Goal: Transaction & Acquisition: Purchase product/service

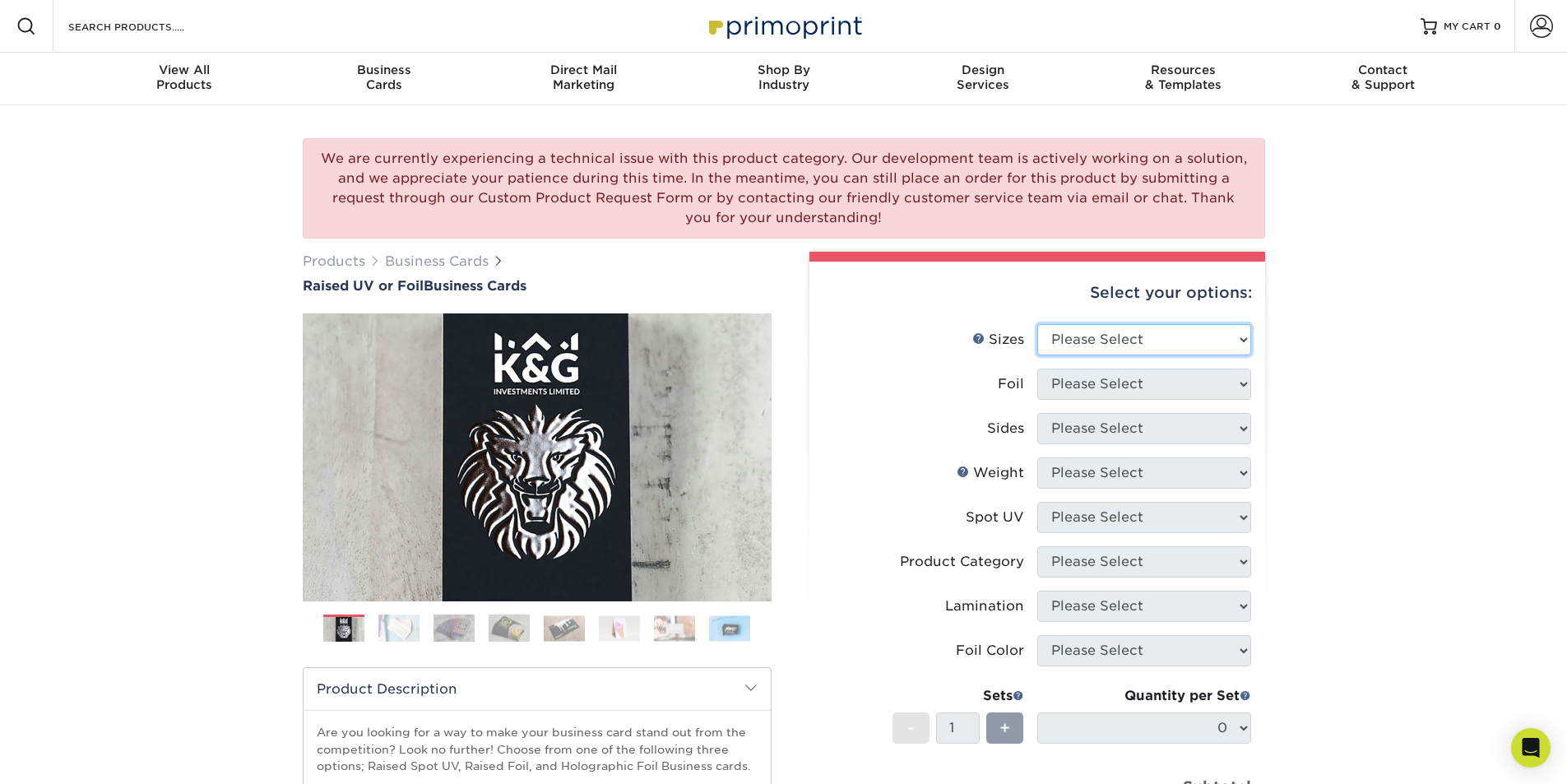
click at [1237, 332] on select "Please Select 2" x 3.5" - Standard" at bounding box center [1144, 339] width 214 height 31
select select "2.00x3.50"
click at [1038, 324] on select "Please Select 2" x 3.5" - Standard" at bounding box center [1144, 339] width 214 height 31
click at [1210, 389] on select "Please Select No Yes" at bounding box center [1144, 384] width 214 height 31
select select "1"
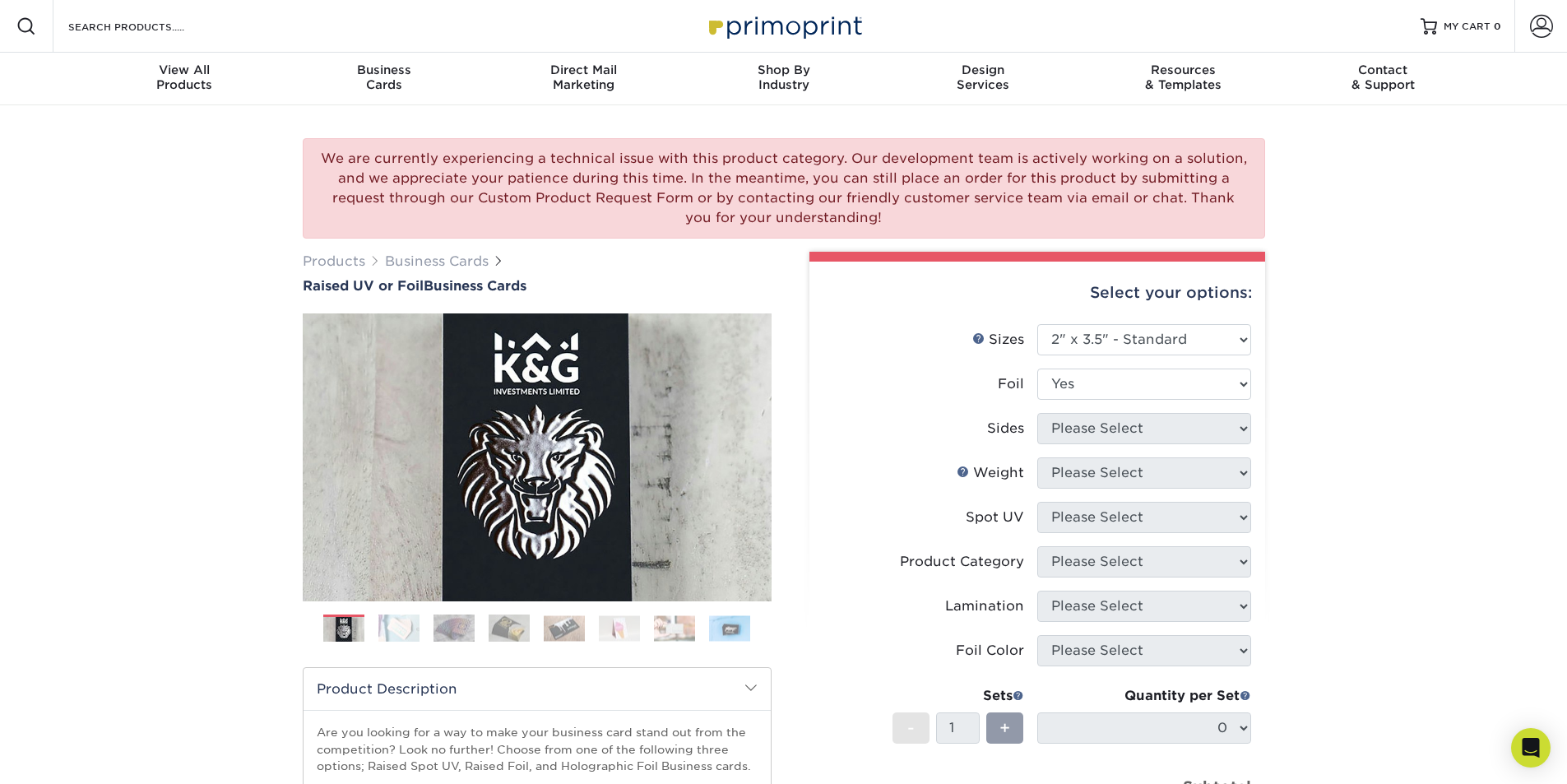
click at [1038, 369] on select "Please Select No Yes" at bounding box center [1144, 384] width 214 height 31
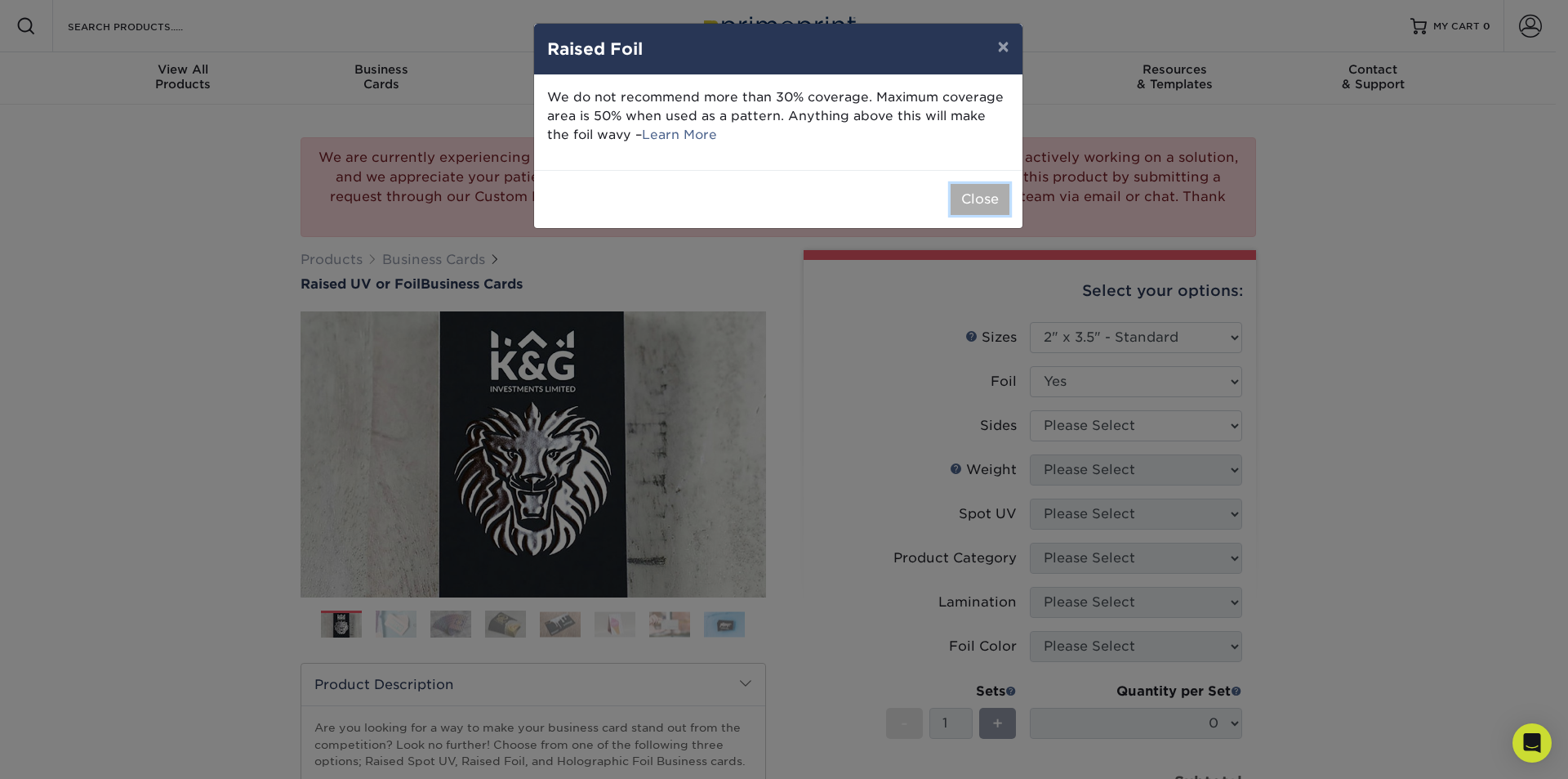
click at [970, 210] on button "Close" at bounding box center [979, 199] width 58 height 31
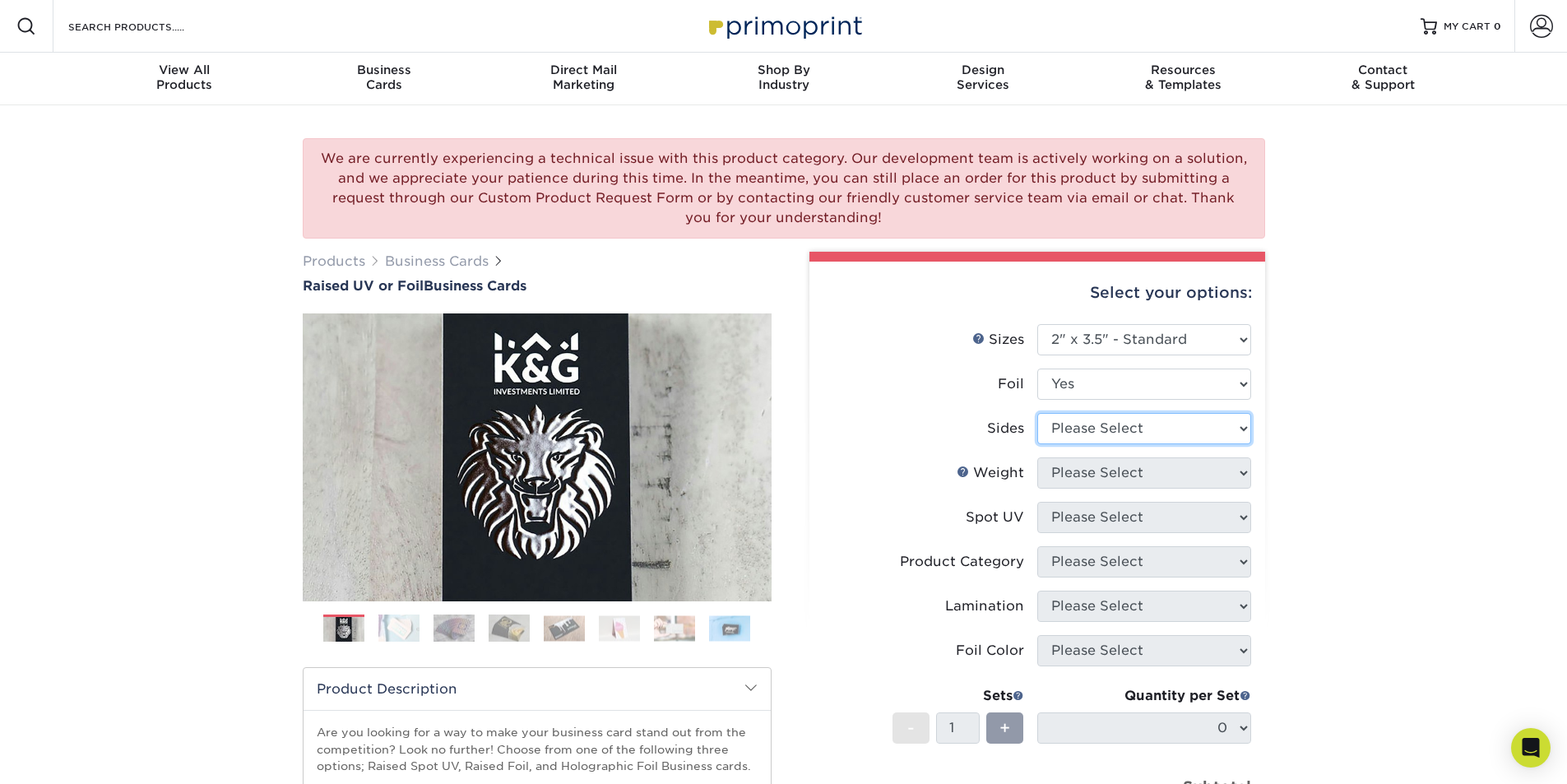
click at [1146, 435] on select "Please Select Print Both Sides - Foil Both Sides Print Both Sides - Foil Front …" at bounding box center [1144, 427] width 214 height 31
select select "e9e9dfb3-fba1-4d60-972c-fd9ca5904d33"
click at [1038, 412] on select "Please Select Print Both Sides - Foil Both Sides Print Both Sides - Foil Front …" at bounding box center [1144, 427] width 214 height 31
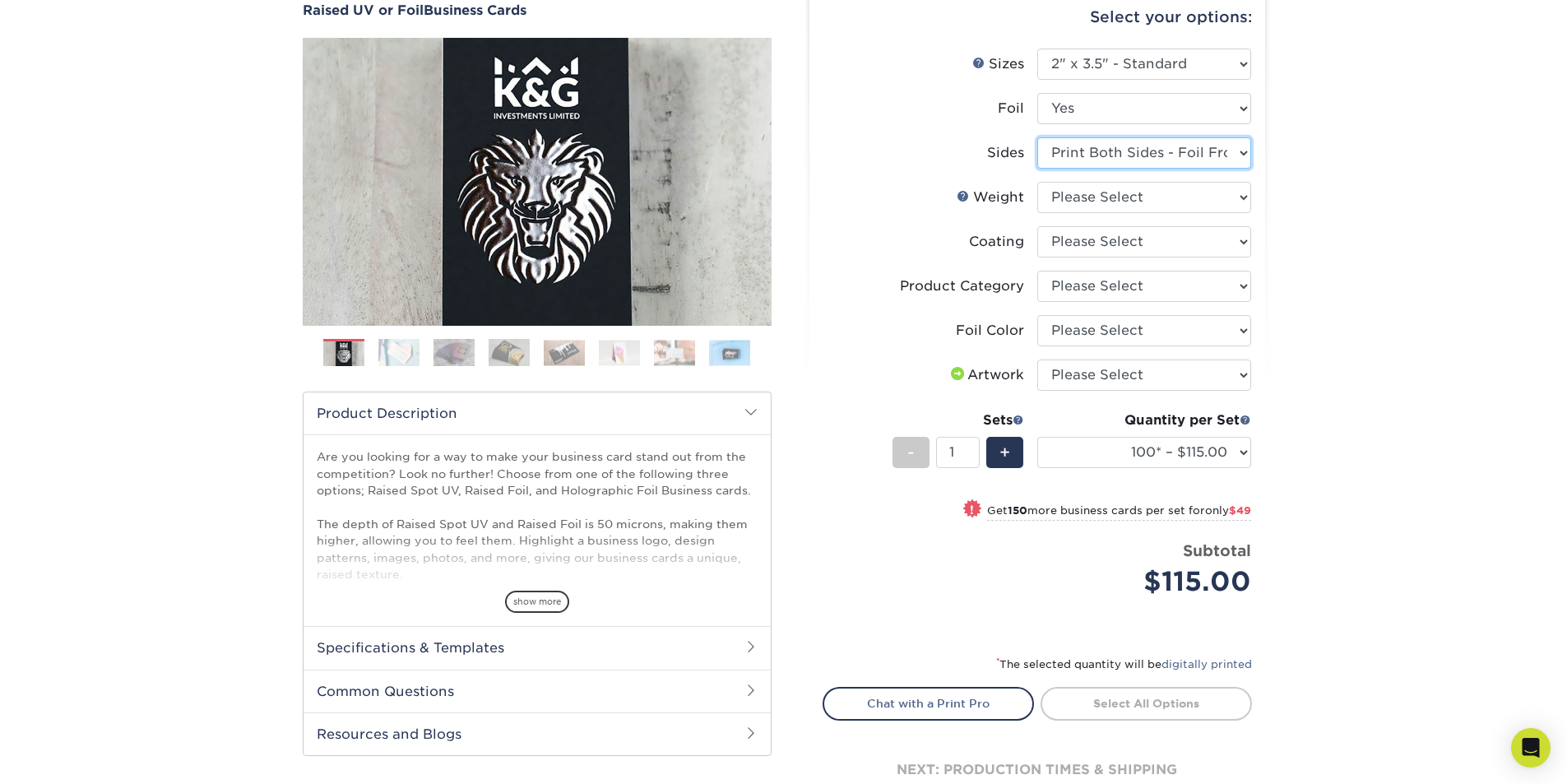
scroll to position [164, 0]
